Goal: Book appointment/travel/reservation

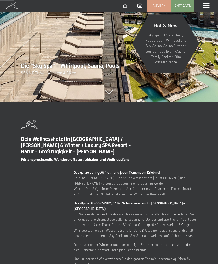
scroll to position [160, 0]
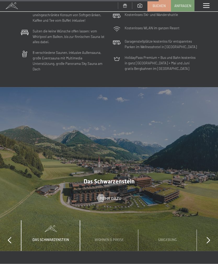
scroll to position [1424, 0]
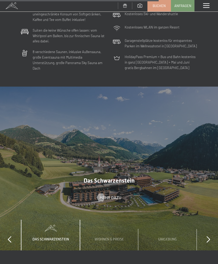
click at [73, 196] on div at bounding box center [109, 169] width 218 height 164
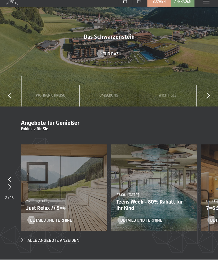
scroll to position [1570, 0]
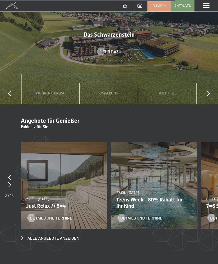
click at [31, 117] on span "Angebote für Genießer" at bounding box center [50, 120] width 59 height 7
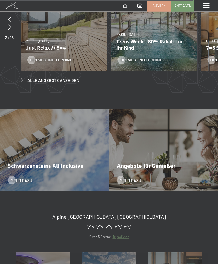
scroll to position [1728, 0]
click at [20, 162] on span "Schwarzensteins All Inclusive" at bounding box center [46, 165] width 76 height 7
click at [17, 177] on span "Mehr dazu" at bounding box center [21, 180] width 22 height 6
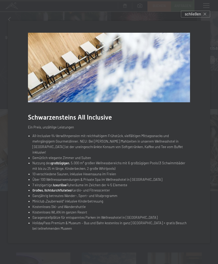
click at [93, 263] on div at bounding box center [109, 132] width 218 height 264
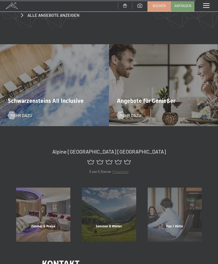
scroll to position [1793, 0]
click at [39, 223] on div "Zimmer & Preise" at bounding box center [43, 232] width 66 height 18
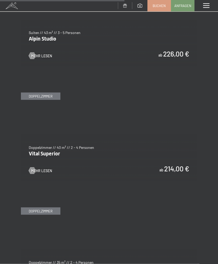
scroll to position [1114, 0]
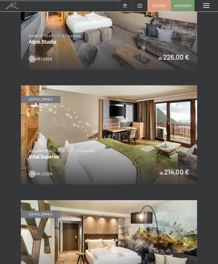
click at [45, 136] on img at bounding box center [109, 134] width 176 height 99
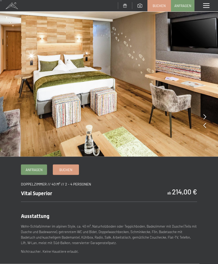
scroll to position [5, 0]
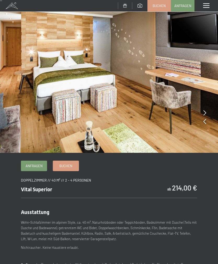
click at [66, 168] on link "Buchen" at bounding box center [66, 166] width 26 height 10
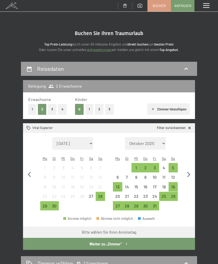
click at [187, 170] on icon "button" at bounding box center [188, 174] width 11 height 11
select select "[DATE]"
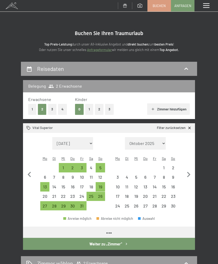
click at [187, 171] on icon "button" at bounding box center [188, 174] width 11 height 11
click at [187, 170] on icon "button" at bounding box center [188, 174] width 11 height 11
select select "[DATE]"
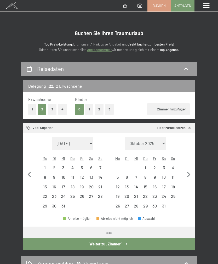
click at [189, 174] on icon "button" at bounding box center [188, 174] width 11 height 11
select select "[DATE]"
click at [189, 174] on icon "button" at bounding box center [188, 174] width 11 height 11
click at [188, 172] on icon "button" at bounding box center [188, 174] width 11 height 11
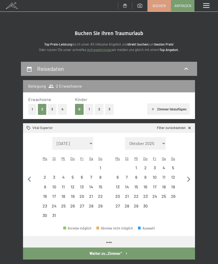
click at [188, 174] on icon "button" at bounding box center [188, 179] width 11 height 11
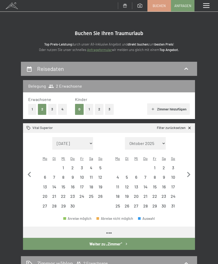
select select "[DATE]"
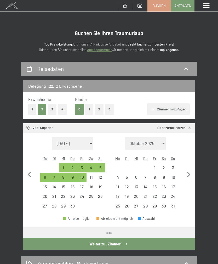
click at [188, 170] on icon "button" at bounding box center [188, 174] width 11 height 11
select select "[DATE]"
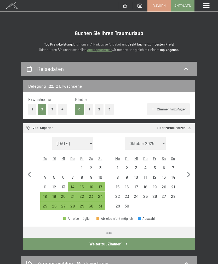
select select "[DATE]"
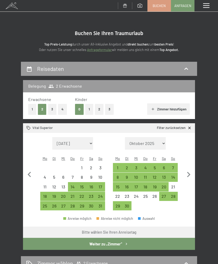
click at [187, 172] on icon "button" at bounding box center [188, 174] width 11 height 11
select select "[DATE]"
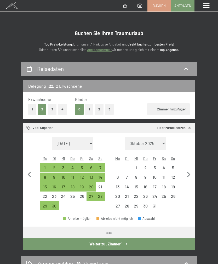
select select "[DATE]"
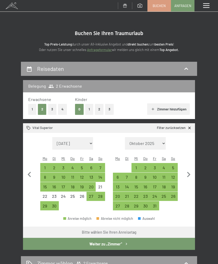
click at [101, 185] on div "21" at bounding box center [100, 189] width 8 height 8
select select "[DATE]"
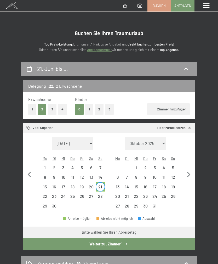
click at [102, 194] on div "28" at bounding box center [100, 198] width 8 height 8
select select "[DATE]"
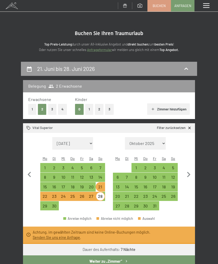
click at [40, 235] on link "Senden Sie uns eine Anfrage" at bounding box center [56, 237] width 47 height 4
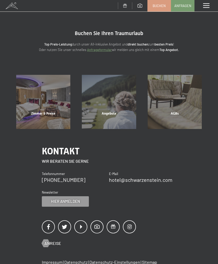
scroll to position [61, 0]
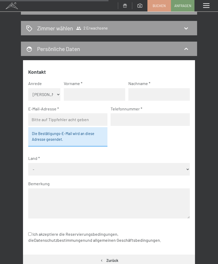
click at [42, 117] on input "email" at bounding box center [67, 119] width 79 height 13
type input "[EMAIL_ADDRESS][PERSON_NAME][DOMAIN_NAME]"
click at [121, 119] on input "tel" at bounding box center [150, 119] width 79 height 13
type input "0"
type input "1752819590"
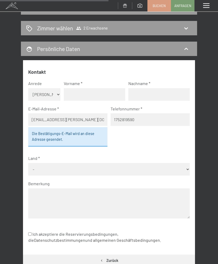
click at [87, 94] on input "text" at bounding box center [94, 94] width 61 height 13
type input "[PERSON_NAME]"
click at [36, 165] on select "- [GEOGRAPHIC_DATA] [GEOGRAPHIC_DATA] [GEOGRAPHIC_DATA] [GEOGRAPHIC_DATA] [GEOG…" at bounding box center [109, 169] width 162 height 13
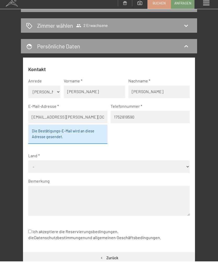
scroll to position [64, 0]
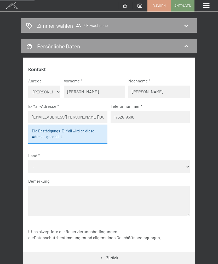
select select "DEU"
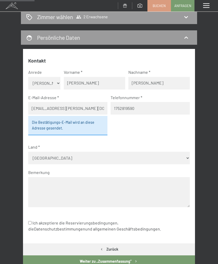
scroll to position [88, 0]
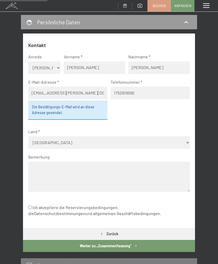
click at [32, 205] on input "Ich akzeptiere die Reservierungsbedingungen, die Datenschutzbestimmungen und al…" at bounding box center [29, 206] width 3 height 3
checkbox input "true"
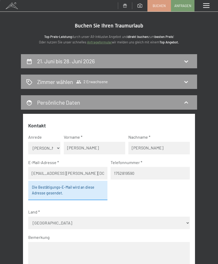
scroll to position [0, 0]
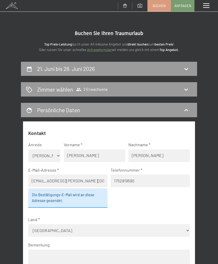
click at [41, 90] on h2 "Zimmer wählen" at bounding box center [55, 89] width 36 height 8
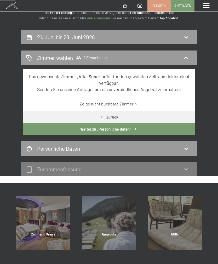
scroll to position [42, 0]
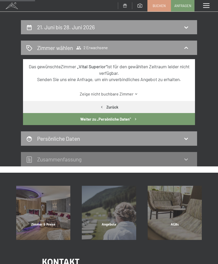
click at [38, 136] on h2 "Persönliche Daten" at bounding box center [58, 138] width 43 height 7
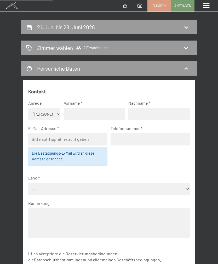
scroll to position [61, 0]
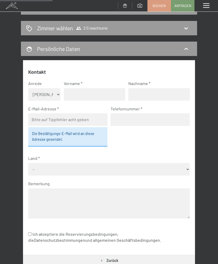
click at [72, 95] on input "text" at bounding box center [94, 94] width 61 height 13
type input "[PERSON_NAME]"
click at [41, 119] on input "email" at bounding box center [67, 119] width 79 height 13
type input "[EMAIL_ADDRESS][PERSON_NAME][DOMAIN_NAME]"
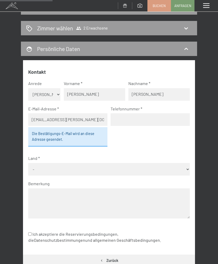
click at [176, 124] on input "tel" at bounding box center [150, 119] width 79 height 13
type input "1752819590"
click at [37, 167] on select "- [GEOGRAPHIC_DATA] [GEOGRAPHIC_DATA] [GEOGRAPHIC_DATA] [GEOGRAPHIC_DATA] [GEOG…" at bounding box center [109, 169] width 162 height 13
select select "DEU"
click at [30, 232] on input "Ich akzeptiere die Reservierungsbedingungen, die Datenschutzbestimmungen und al…" at bounding box center [29, 233] width 3 height 3
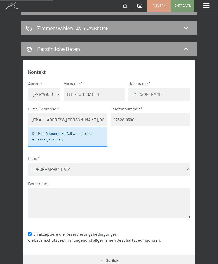
checkbox input "true"
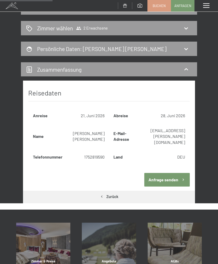
click at [156, 173] on button "Anfrage senden" at bounding box center [166, 179] width 45 height 13
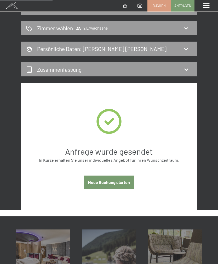
click at [94, 186] on button "Neue Buchung starten" at bounding box center [109, 181] width 50 height 13
select select "[DATE]"
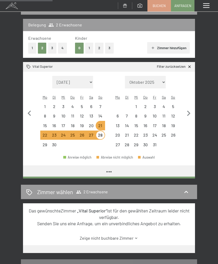
select select "[DATE]"
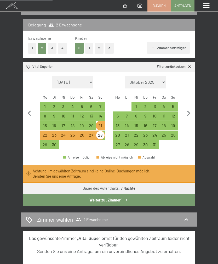
click at [98, 114] on div "14" at bounding box center [100, 118] width 8 height 8
select select "[DATE]"
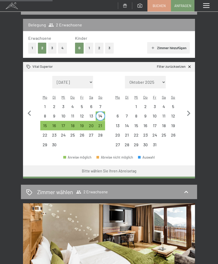
click at [101, 123] on div "21" at bounding box center [100, 127] width 8 height 8
select select "[DATE]"
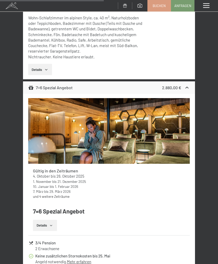
scroll to position [354, 0]
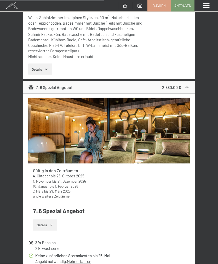
click at [37, 194] on link "und 4 weitere Zeiträume" at bounding box center [51, 196] width 37 height 4
